Goal: Navigation & Orientation: Find specific page/section

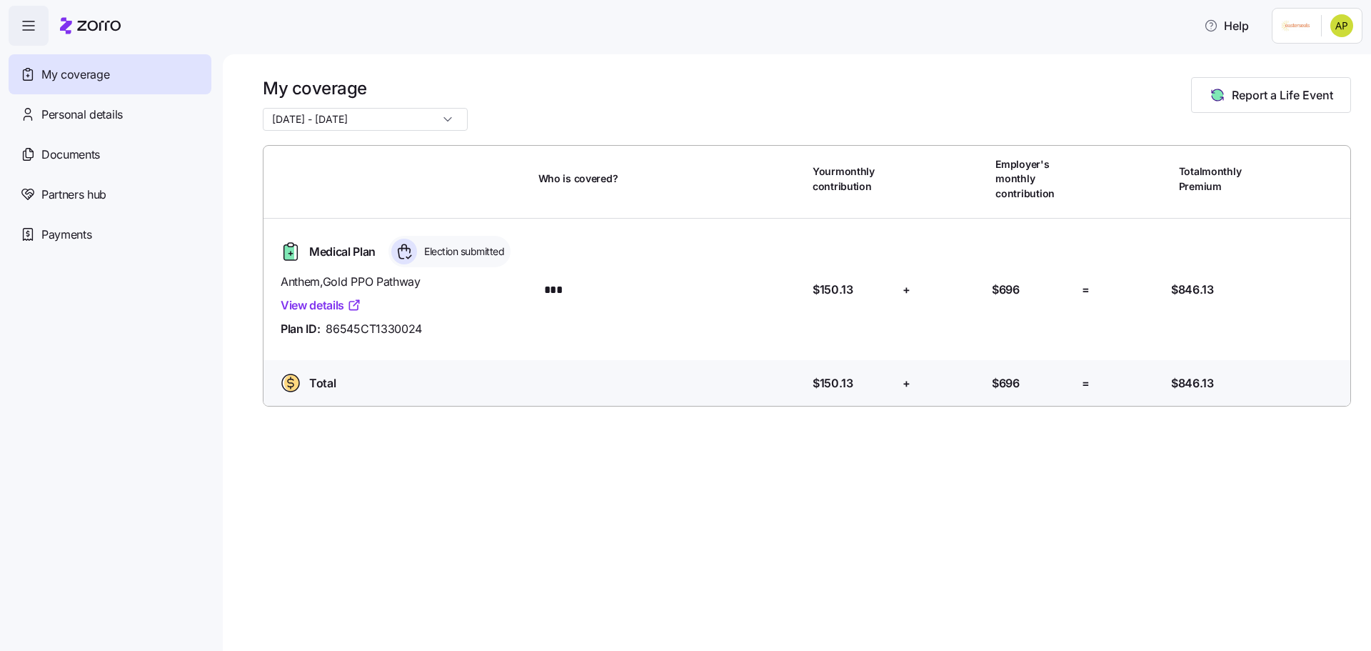
click at [428, 115] on input "[DATE] - [DATE]" at bounding box center [365, 119] width 205 height 23
click at [351, 159] on span "[DATE] - [DATE]" at bounding box center [314, 154] width 76 height 16
click at [64, 154] on span "Documents" at bounding box center [70, 155] width 59 height 18
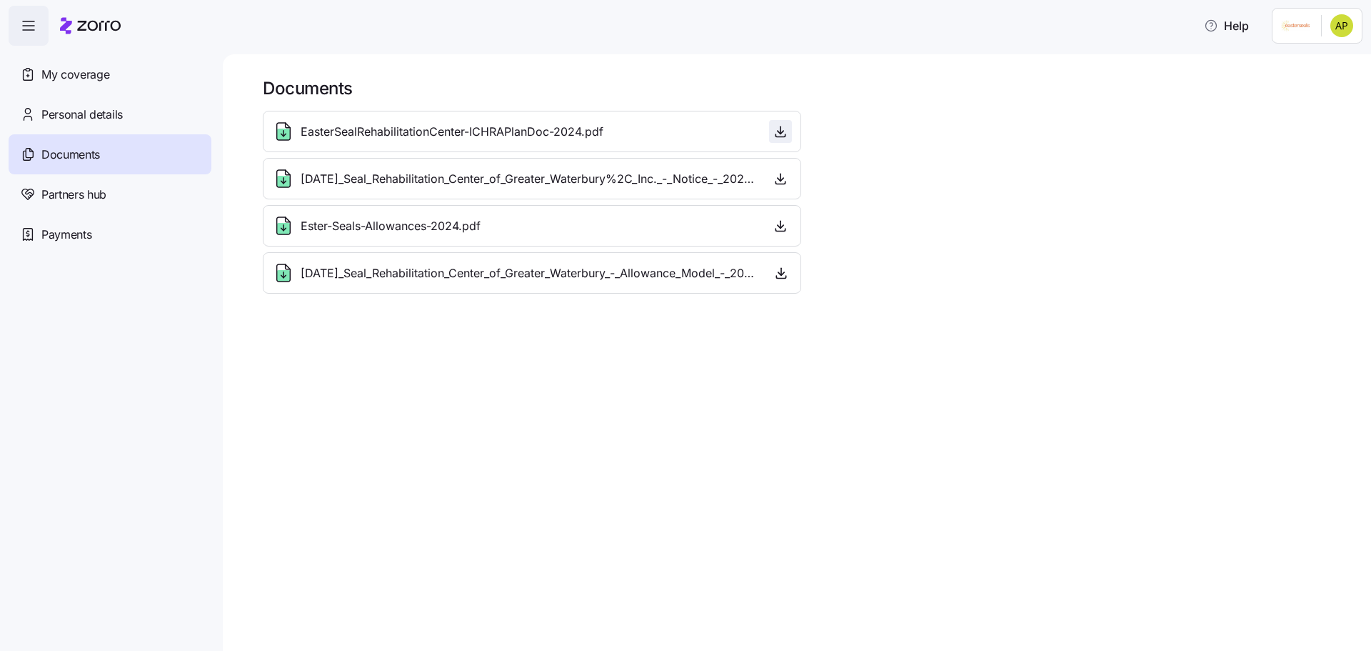
click at [784, 136] on icon "button" at bounding box center [780, 131] width 14 height 14
click at [63, 231] on span "Payments" at bounding box center [66, 235] width 50 height 18
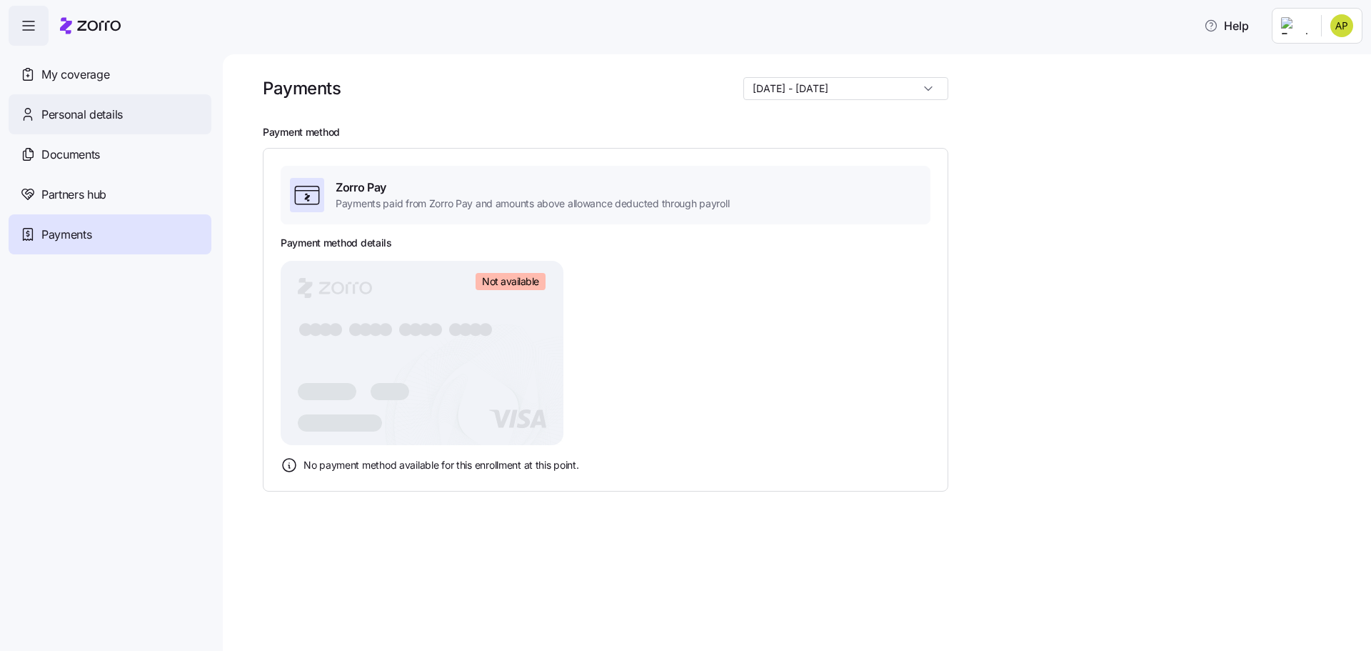
click at [64, 109] on span "Personal details" at bounding box center [81, 115] width 81 height 18
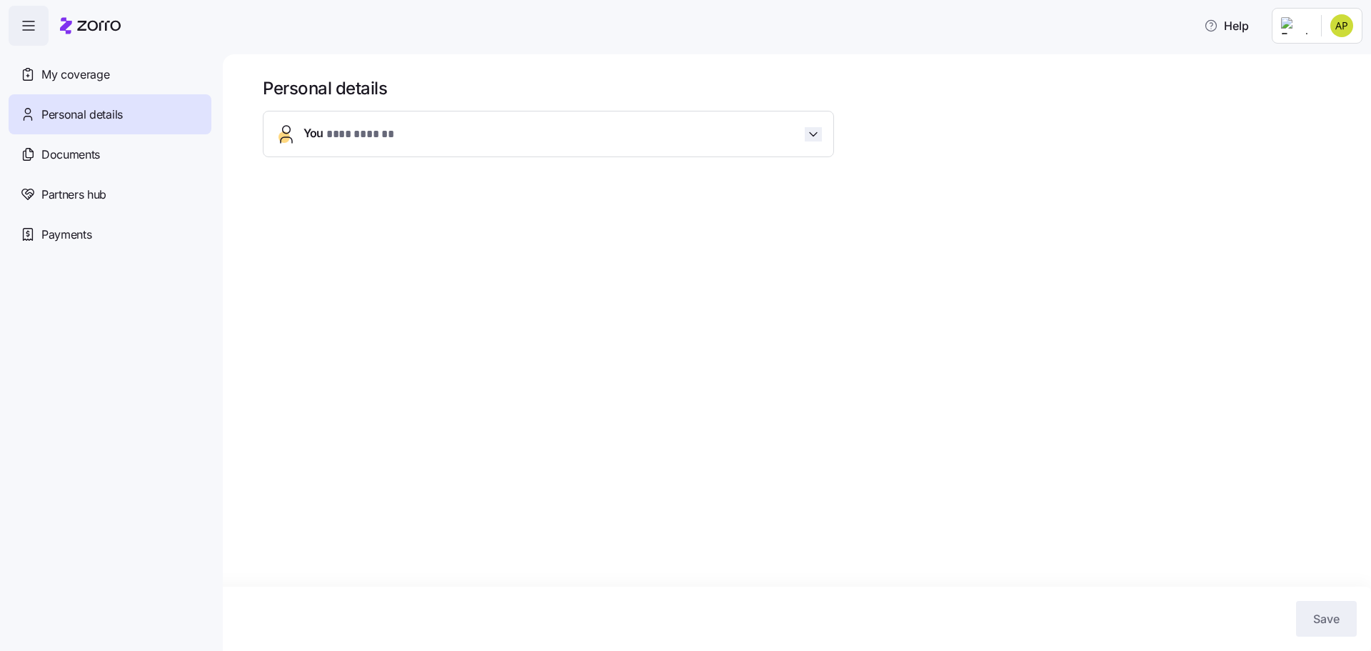
click at [812, 129] on icon "button" at bounding box center [813, 134] width 14 height 14
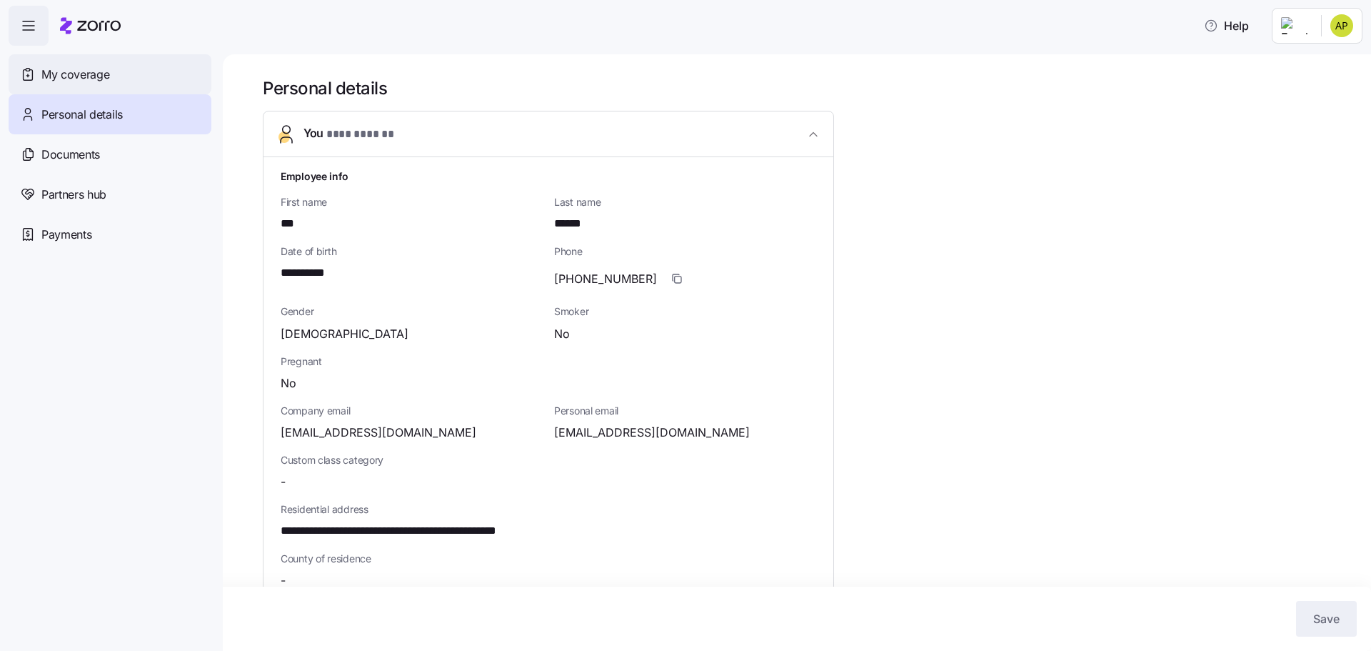
click at [101, 78] on span "My coverage" at bounding box center [75, 75] width 68 height 18
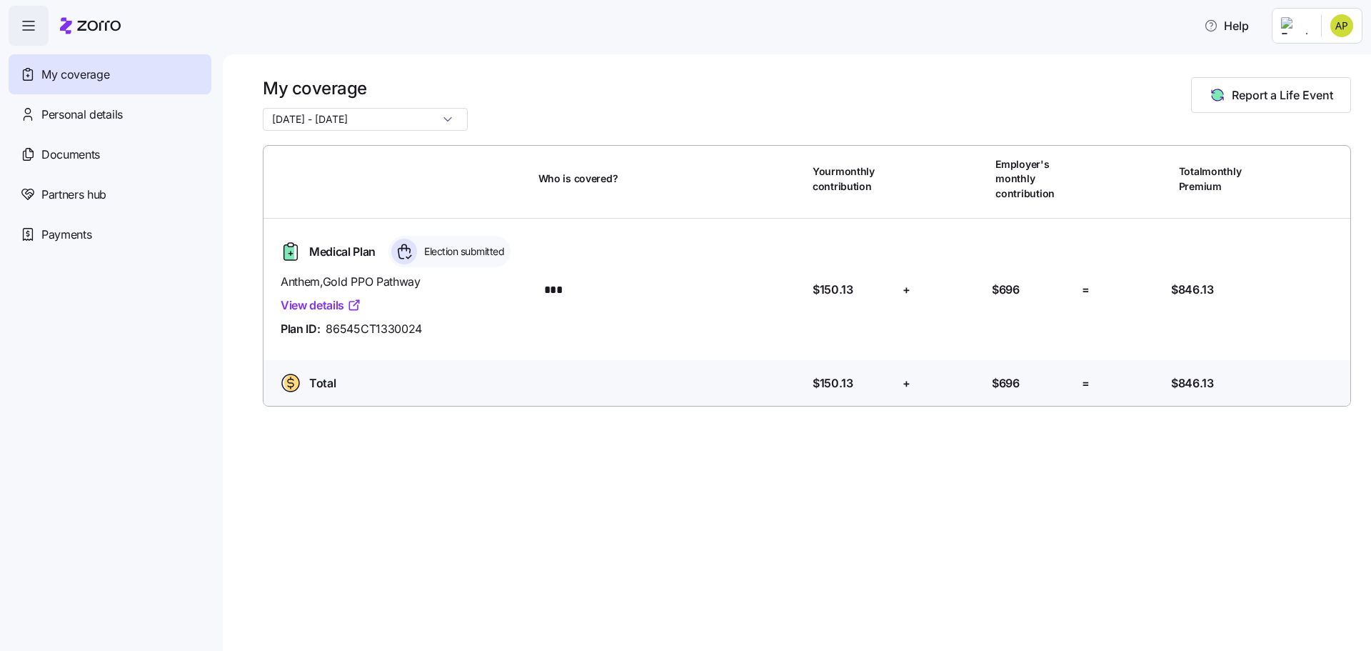
click at [316, 310] on link "View details" at bounding box center [321, 305] width 81 height 18
click at [1340, 24] on html "Help My coverage Personal details Documents Partners hub Payments My coverage 1…" at bounding box center [685, 321] width 1371 height 642
click at [1319, 86] on div "Log out" at bounding box center [1304, 87] width 56 height 16
